Goal: Information Seeking & Learning: Learn about a topic

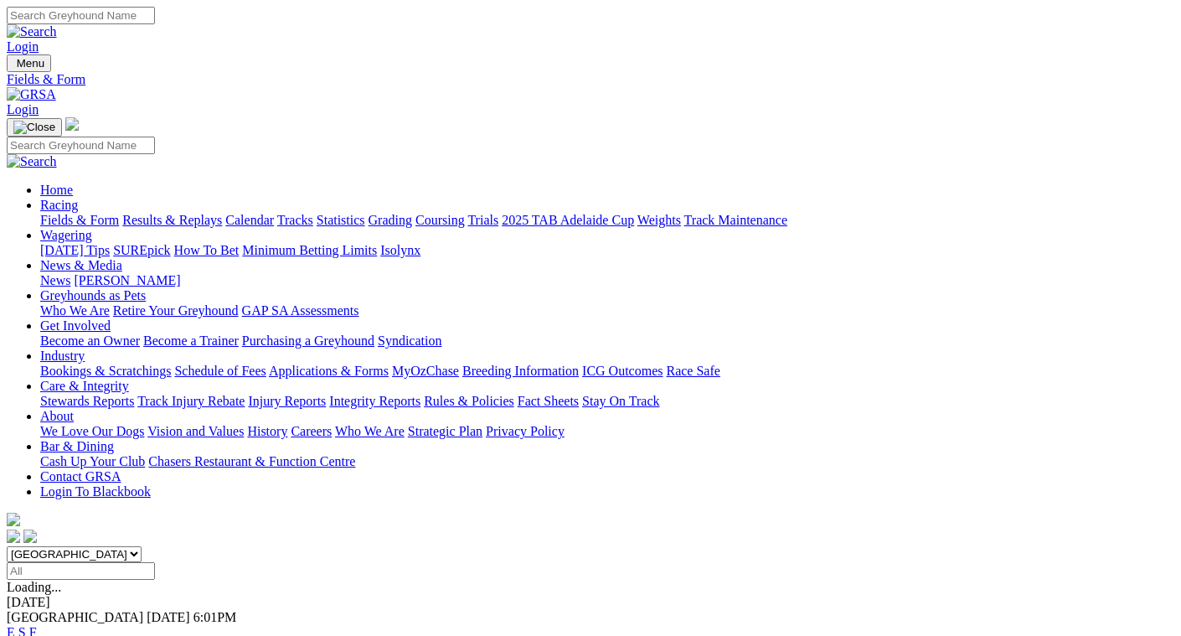
click at [37, 625] on link "F" at bounding box center [33, 632] width 8 height 14
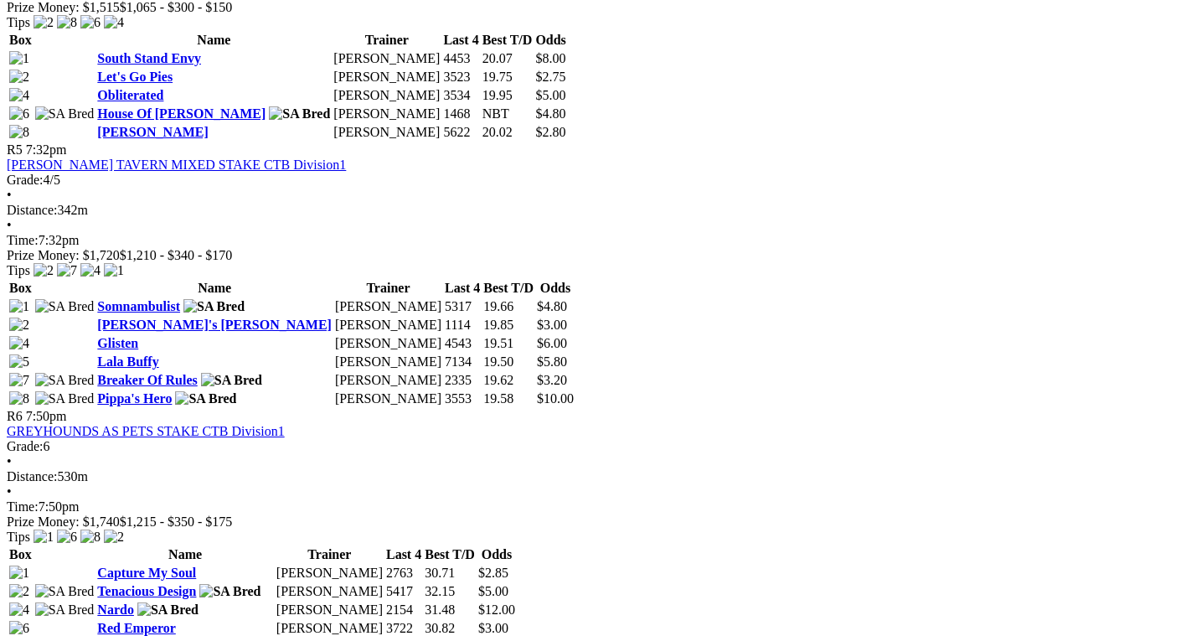
scroll to position [1759, 0]
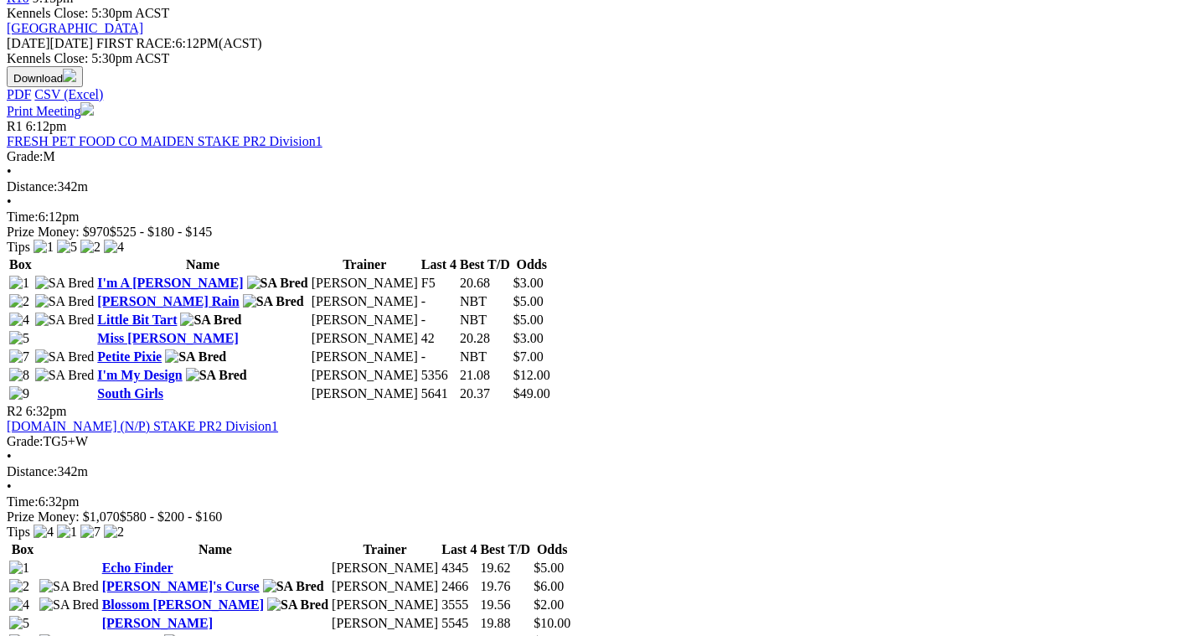
scroll to position [754, 0]
